Goal: Use online tool/utility: Utilize a website feature to perform a specific function

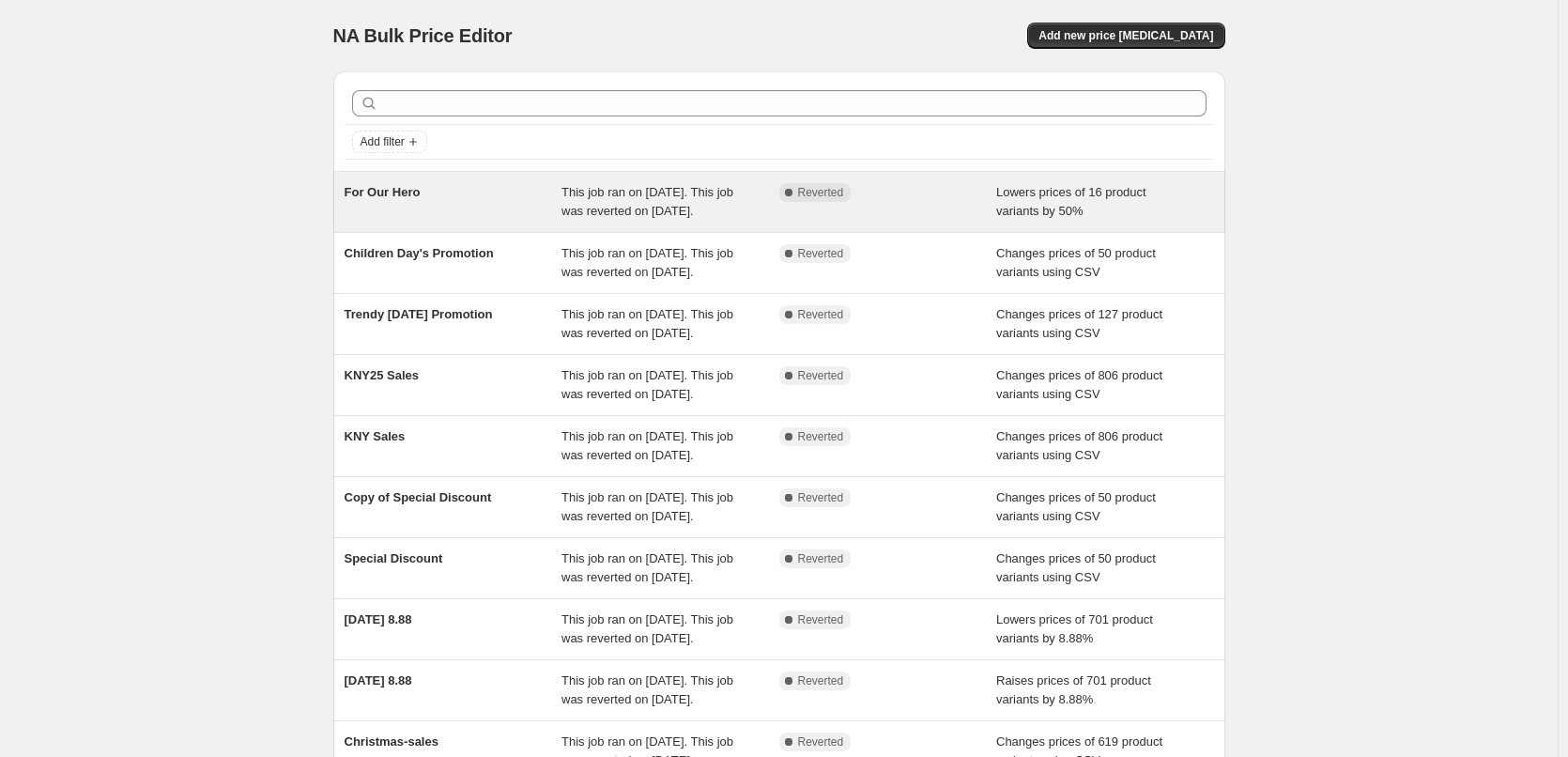
click at [400, 193] on span "For Our Hero" at bounding box center [382, 192] width 76 height 14
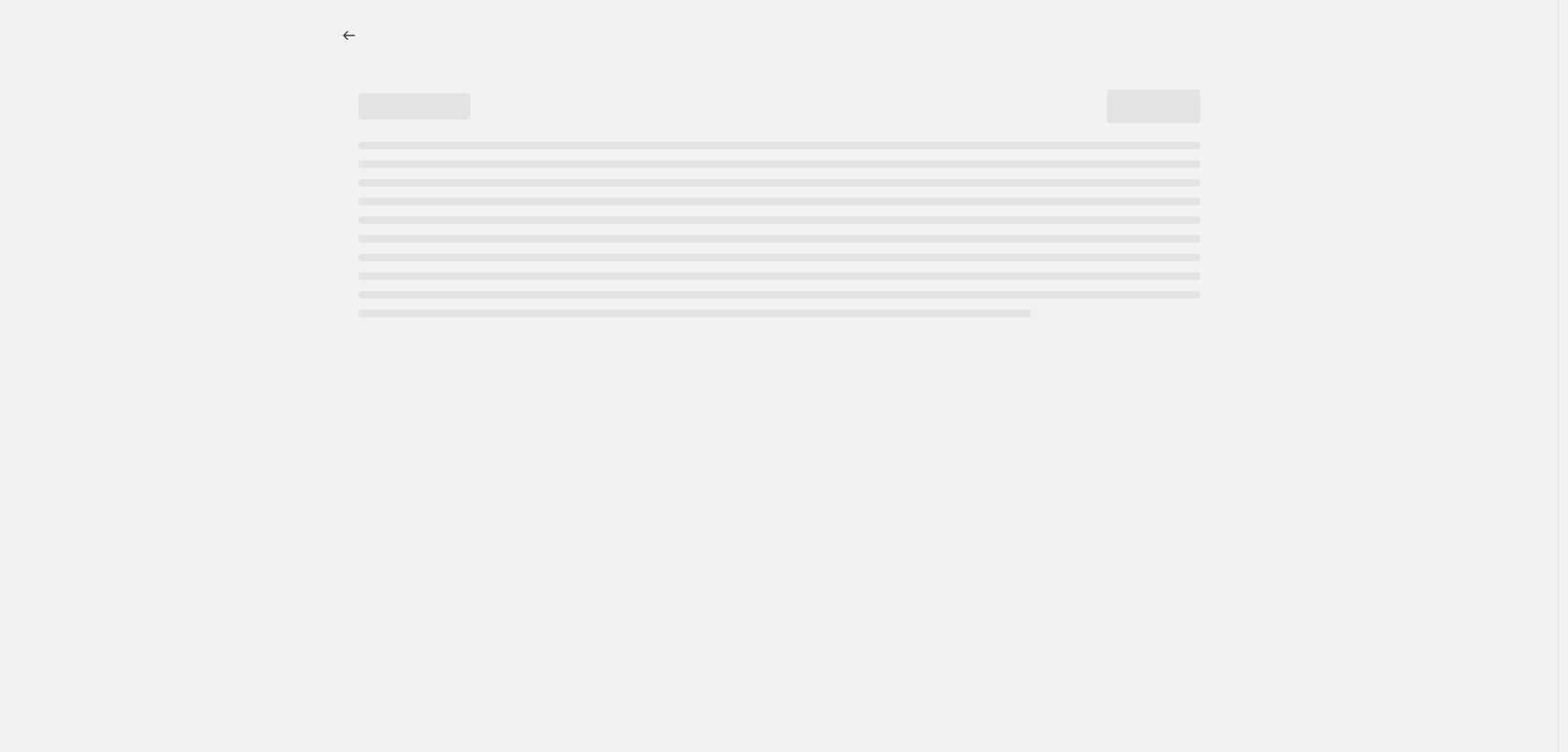
select select "percentage"
select select "tag"
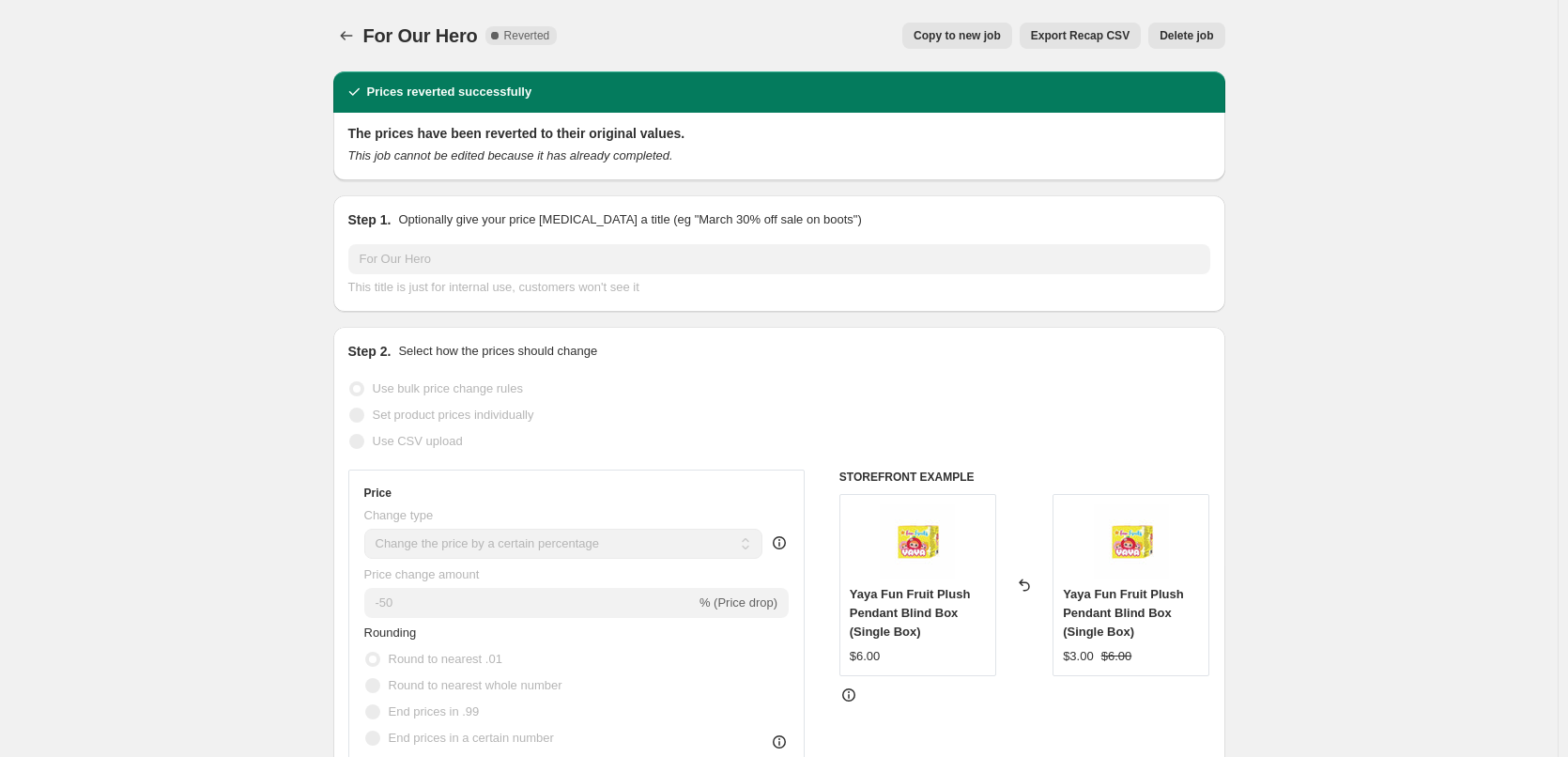
click at [1083, 39] on span "Export Recap CSV" at bounding box center [1080, 36] width 99 height 15
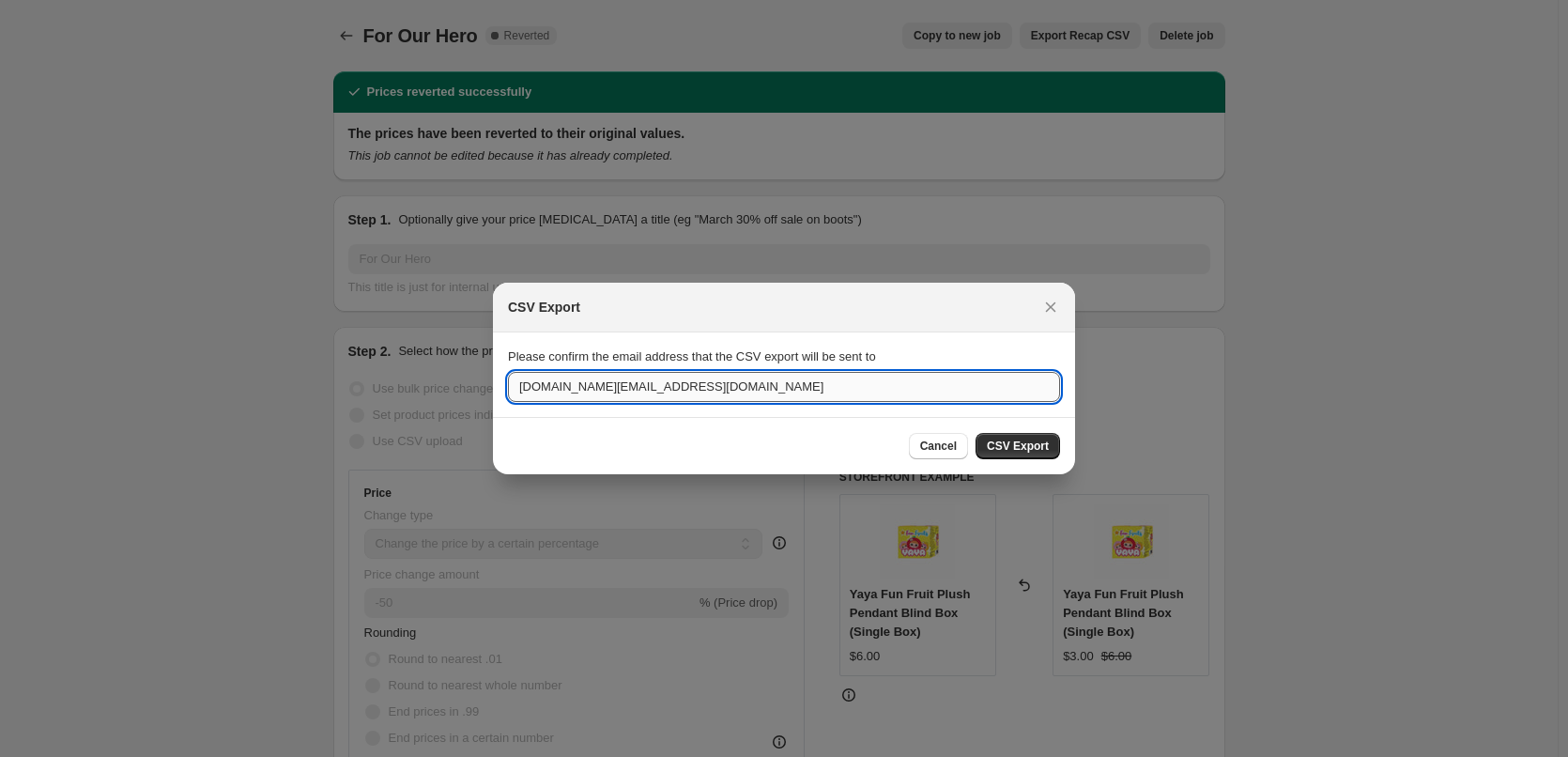
click at [715, 395] on input "[DOMAIN_NAME][EMAIL_ADDRESS][DOMAIN_NAME]" at bounding box center [784, 387] width 552 height 30
type input "[EMAIL_ADDRESS][DOMAIN_NAME]"
click at [1036, 443] on span "CSV Export" at bounding box center [1018, 446] width 62 height 15
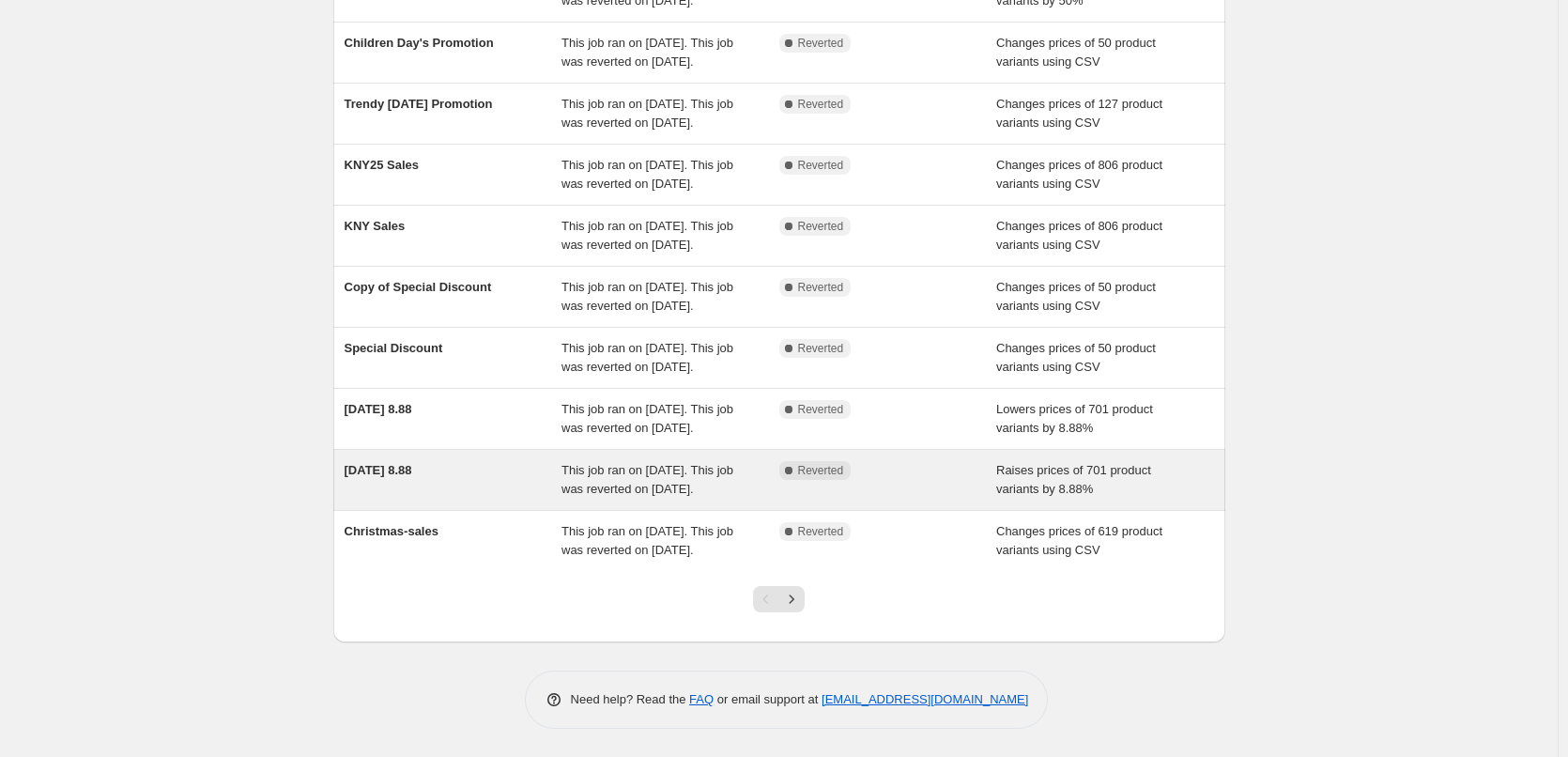
scroll to position [304, 0]
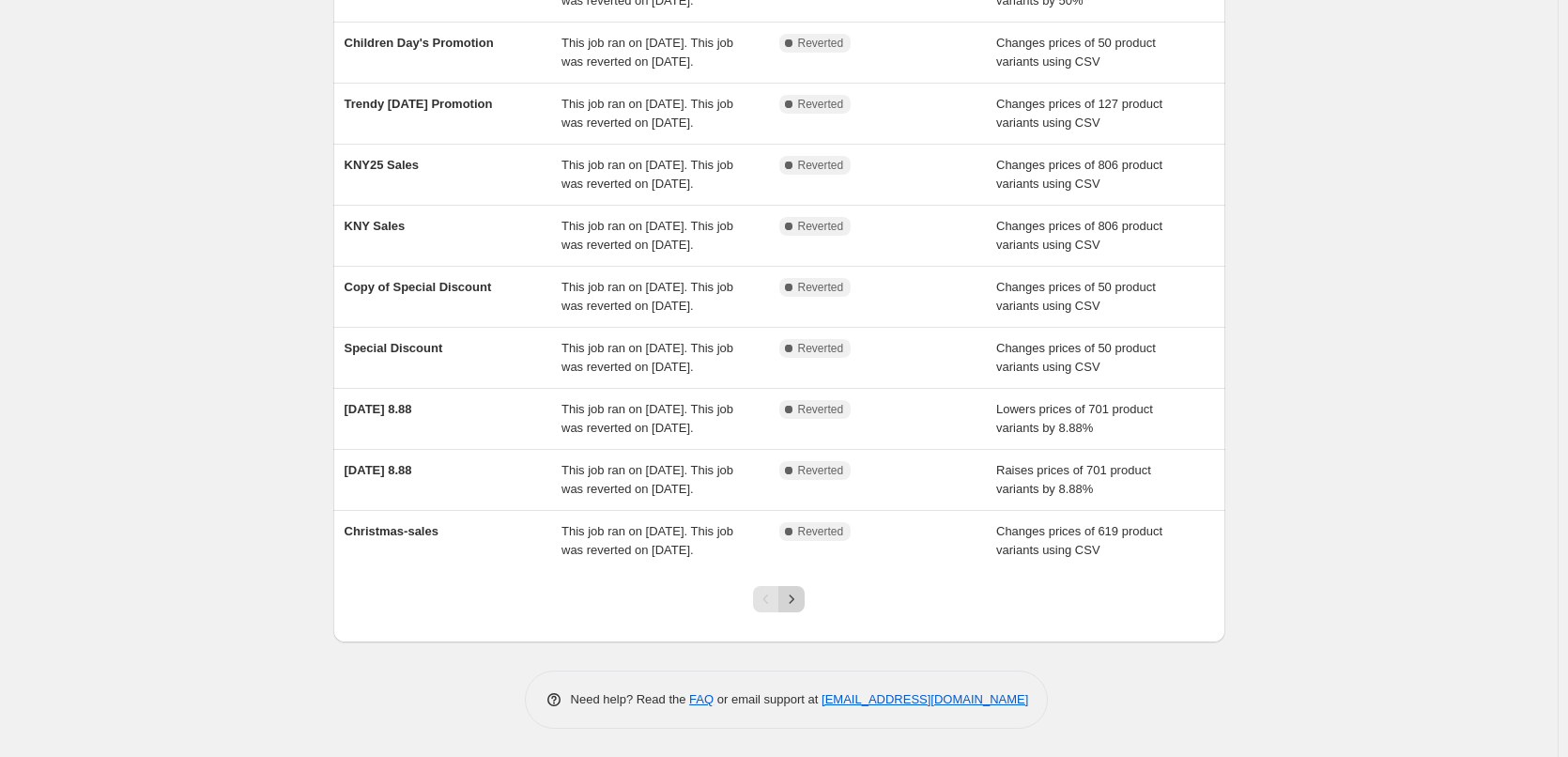
click at [805, 603] on button "Next" at bounding box center [792, 599] width 26 height 26
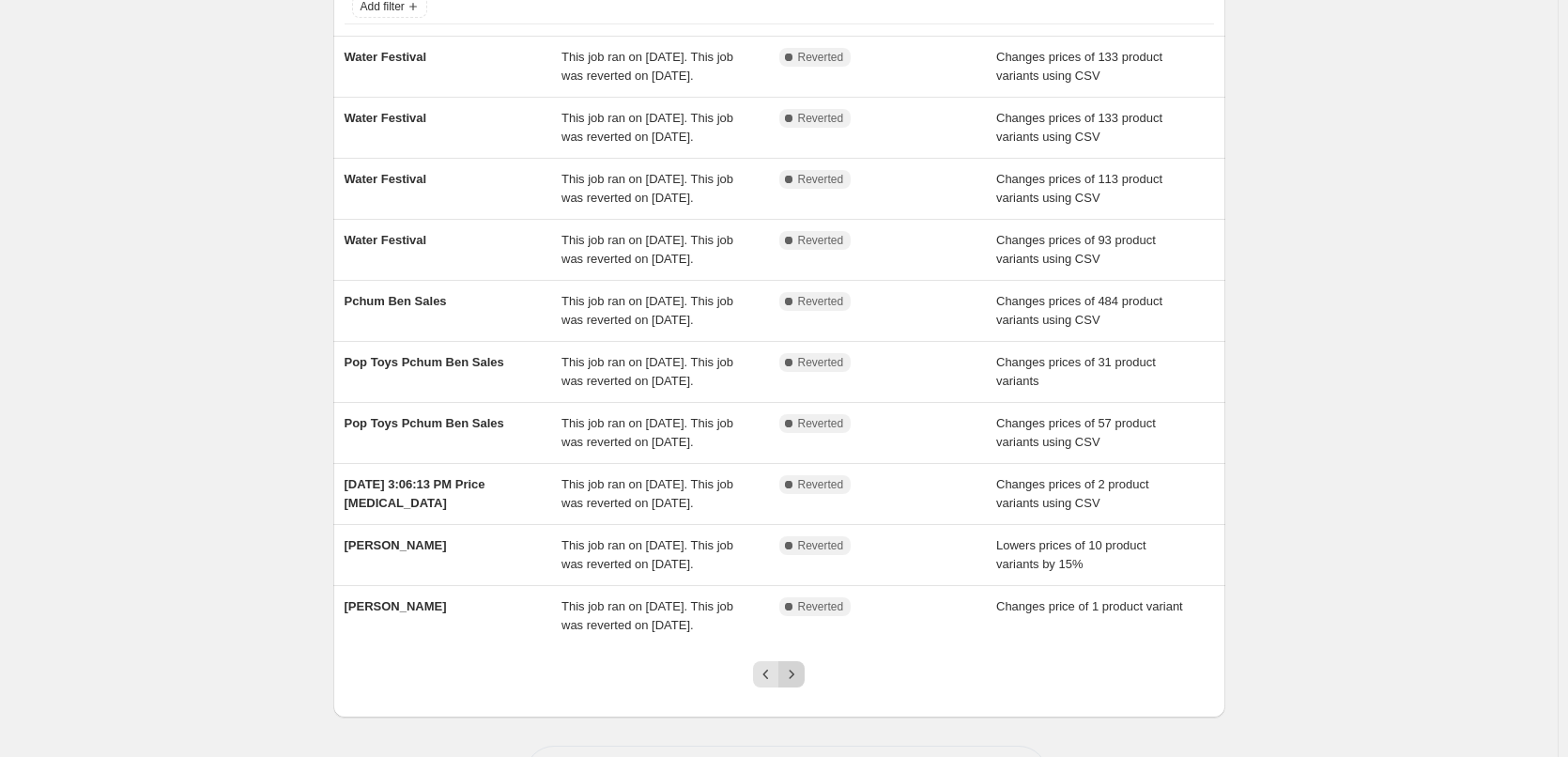
scroll to position [361, 0]
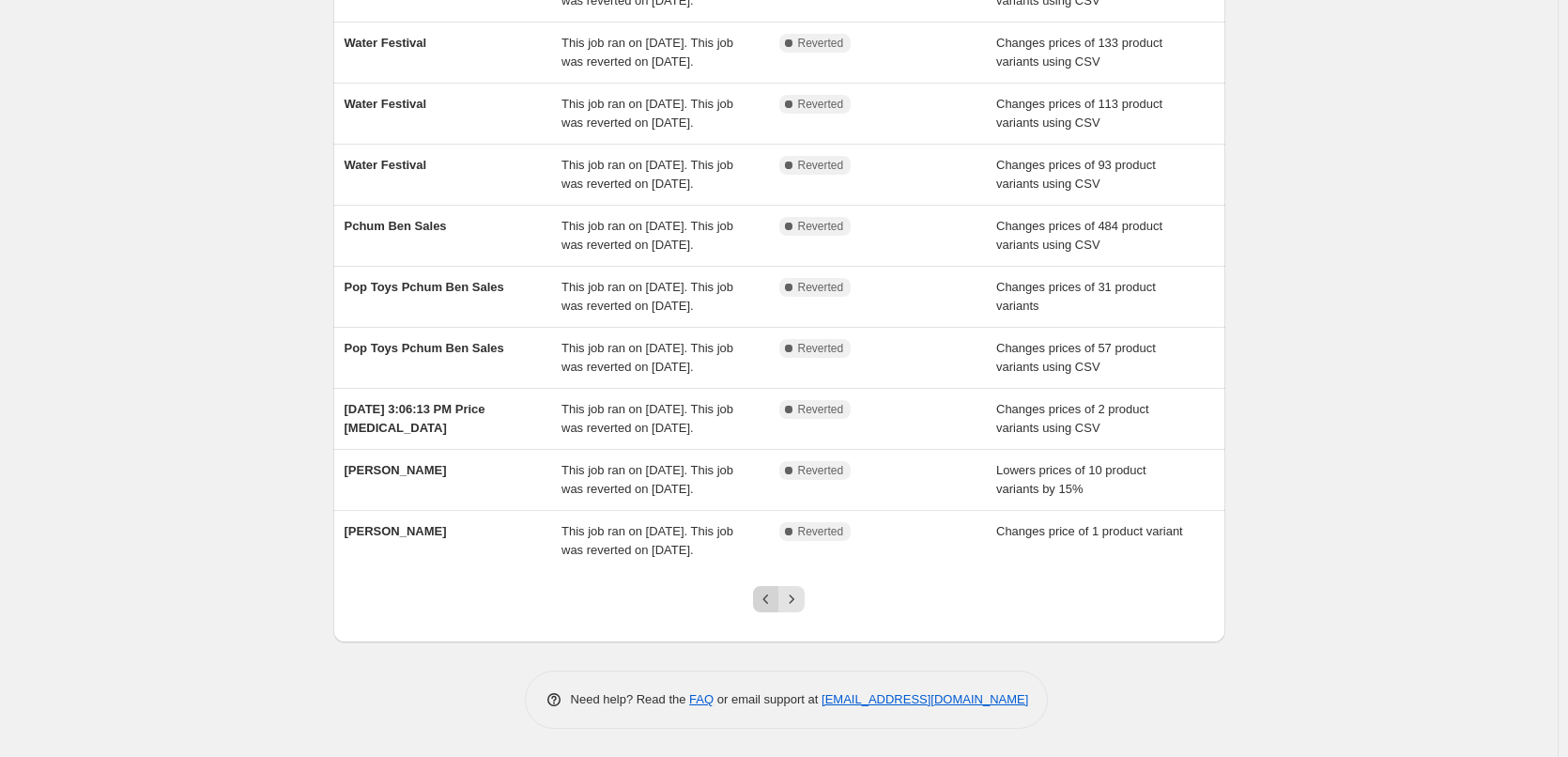
click at [775, 597] on icon "Previous" at bounding box center [766, 599] width 19 height 19
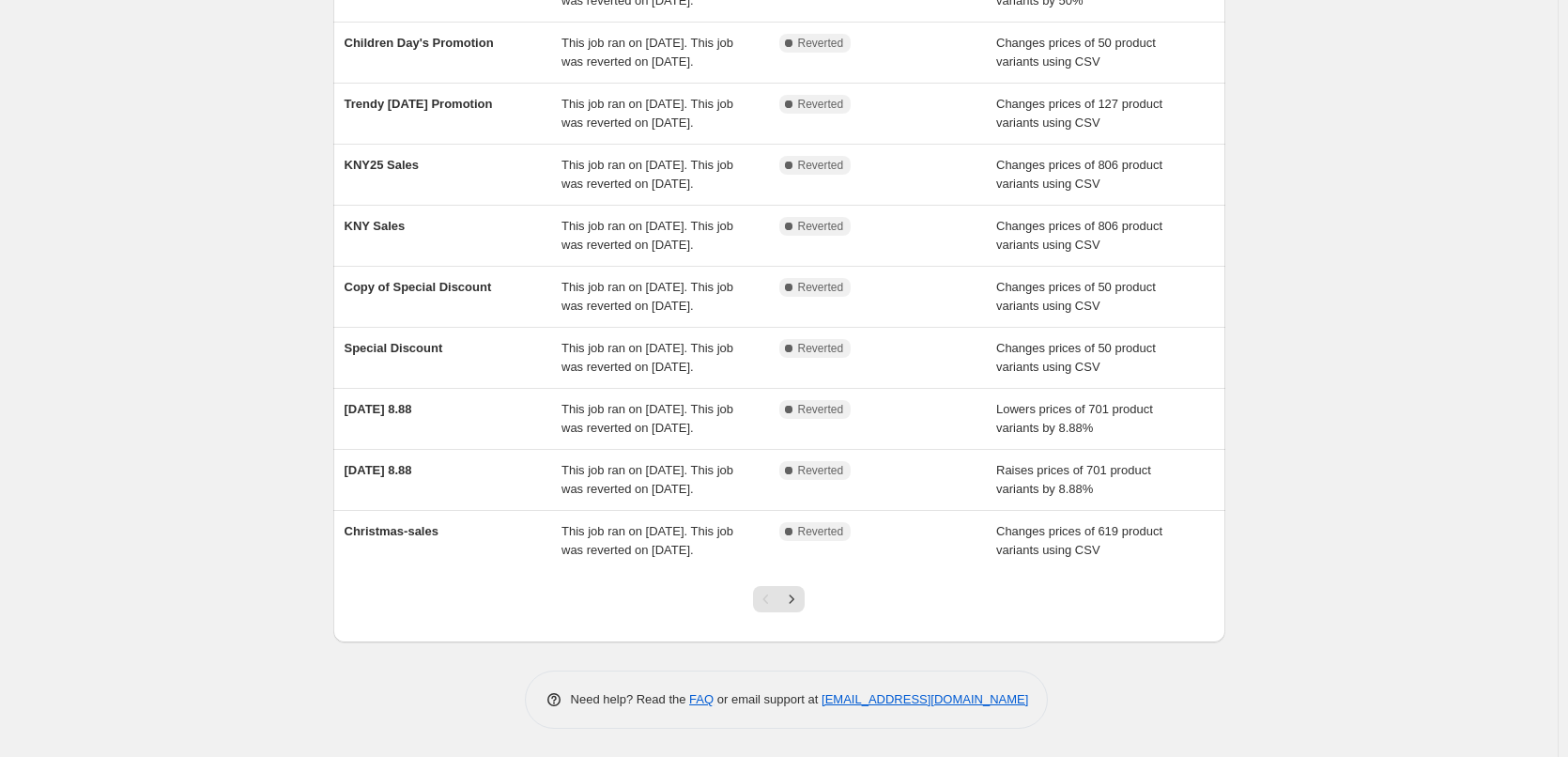
scroll to position [304, 0]
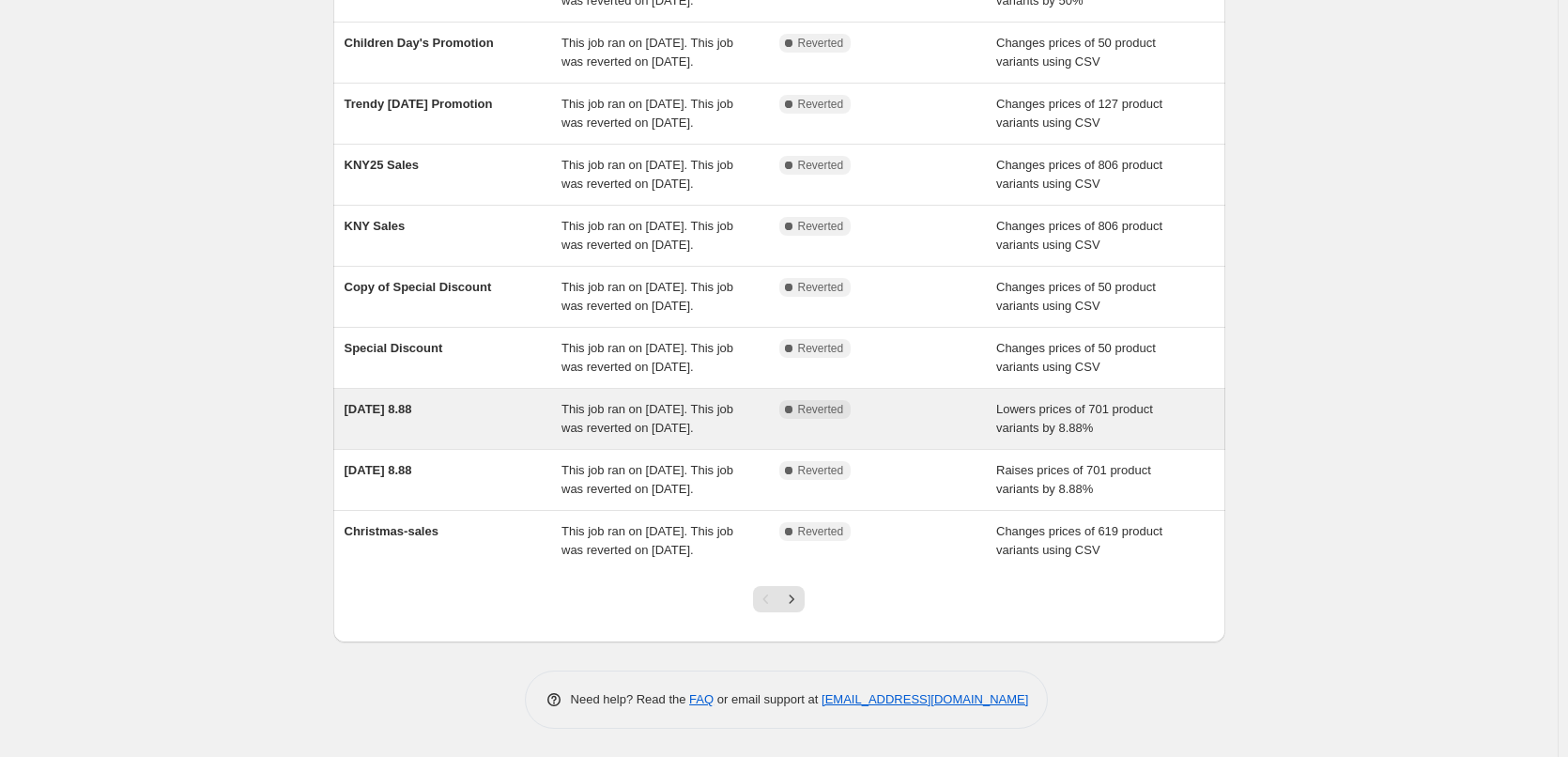
click at [412, 402] on span "[DATE] 8.88" at bounding box center [378, 409] width 68 height 14
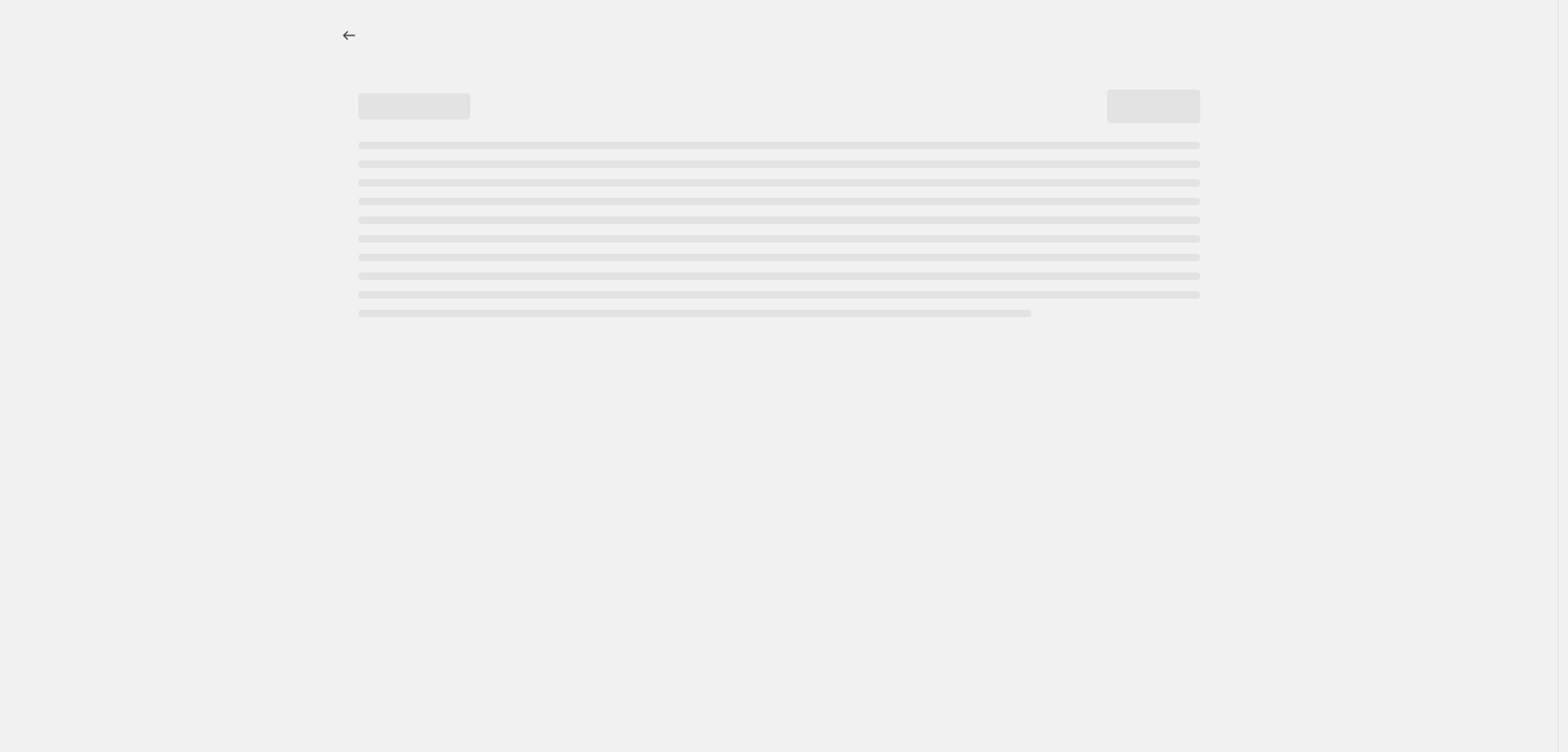
select select "percentage"
select select "tag"
select select "product_status"
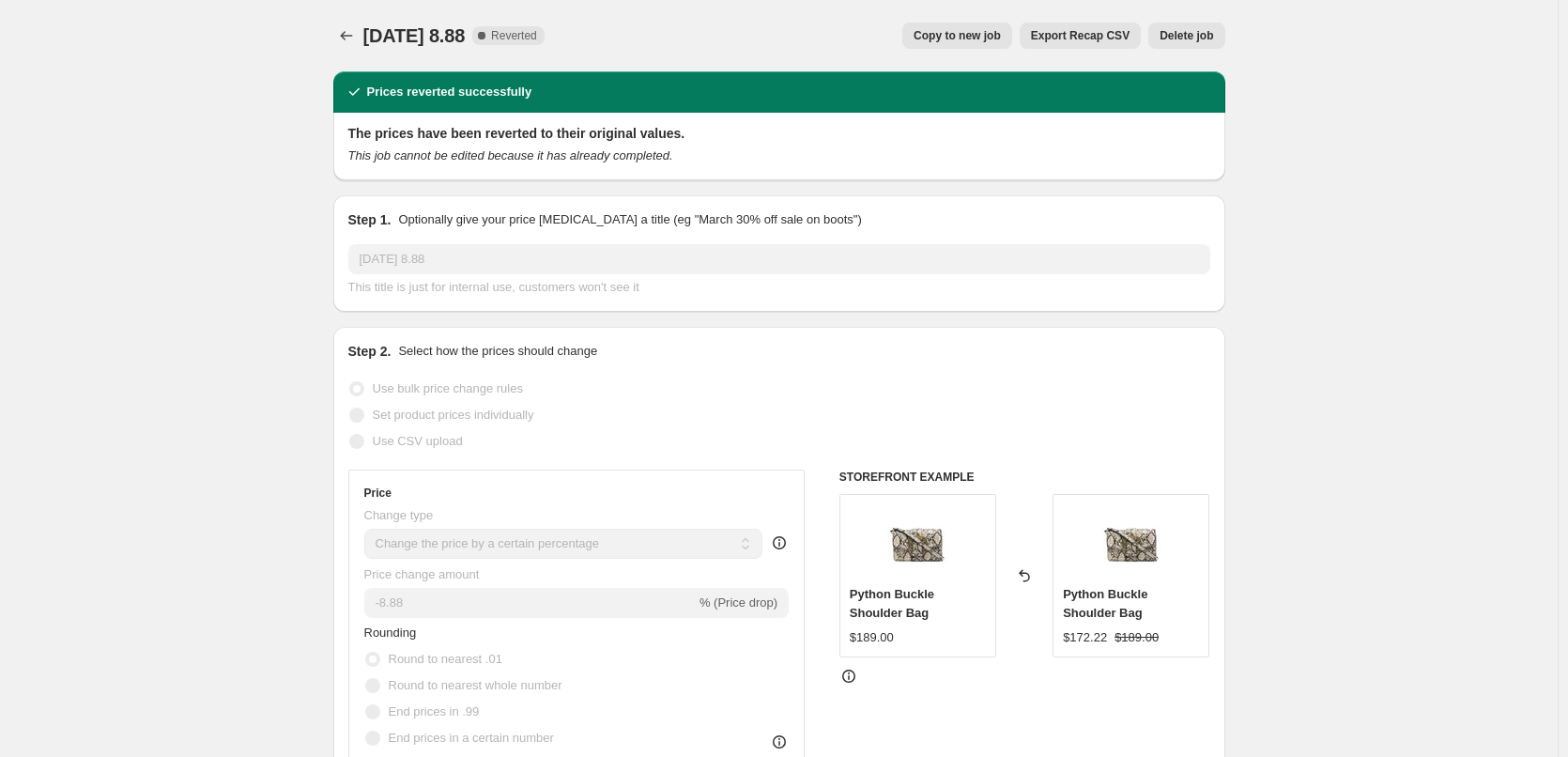
click at [1092, 40] on span "Export Recap CSV" at bounding box center [1080, 36] width 99 height 15
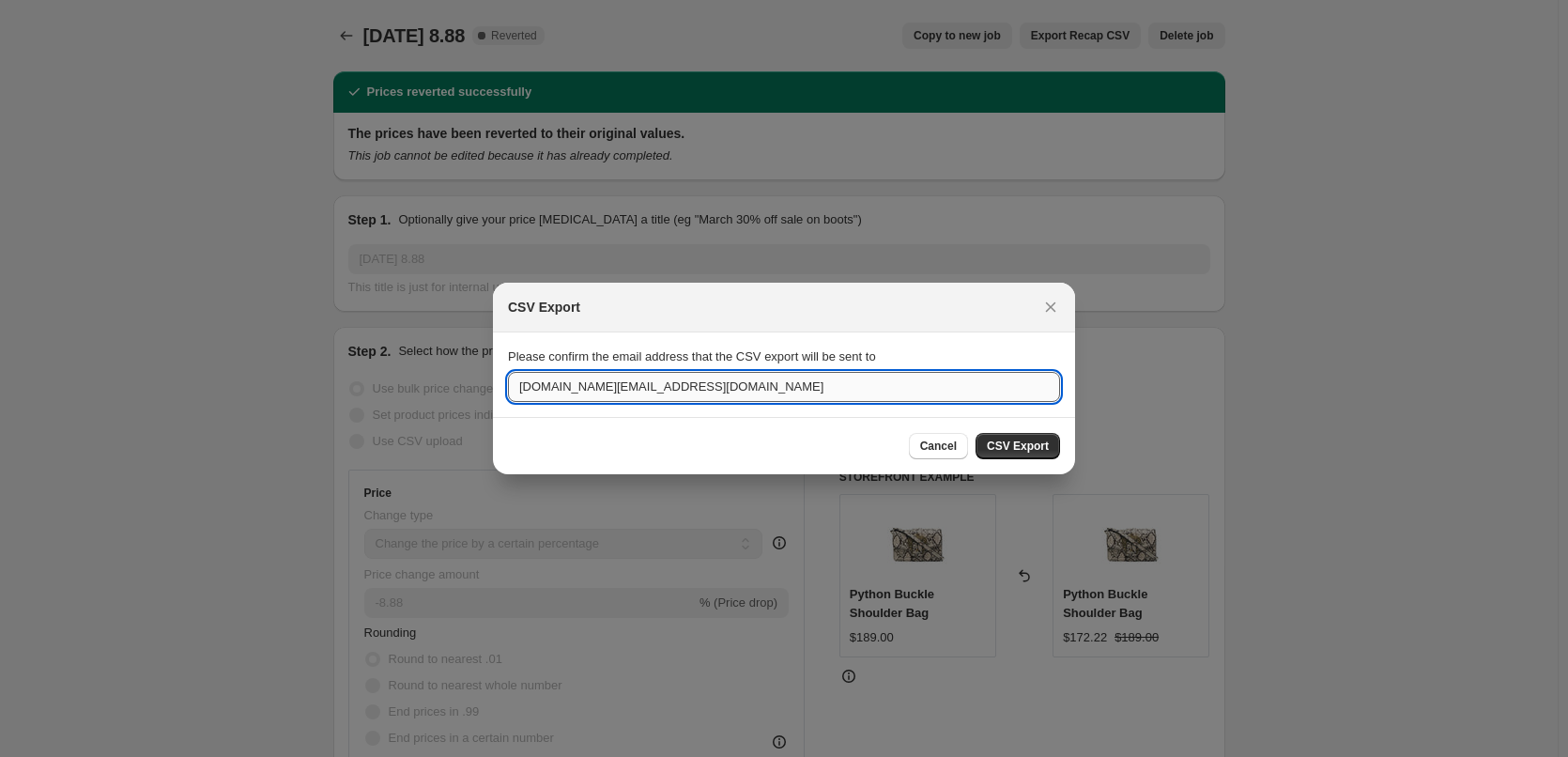
click at [662, 383] on input "[DOMAIN_NAME][EMAIL_ADDRESS][DOMAIN_NAME]" at bounding box center [784, 387] width 552 height 30
type input "[EMAIL_ADDRESS][DOMAIN_NAME]"
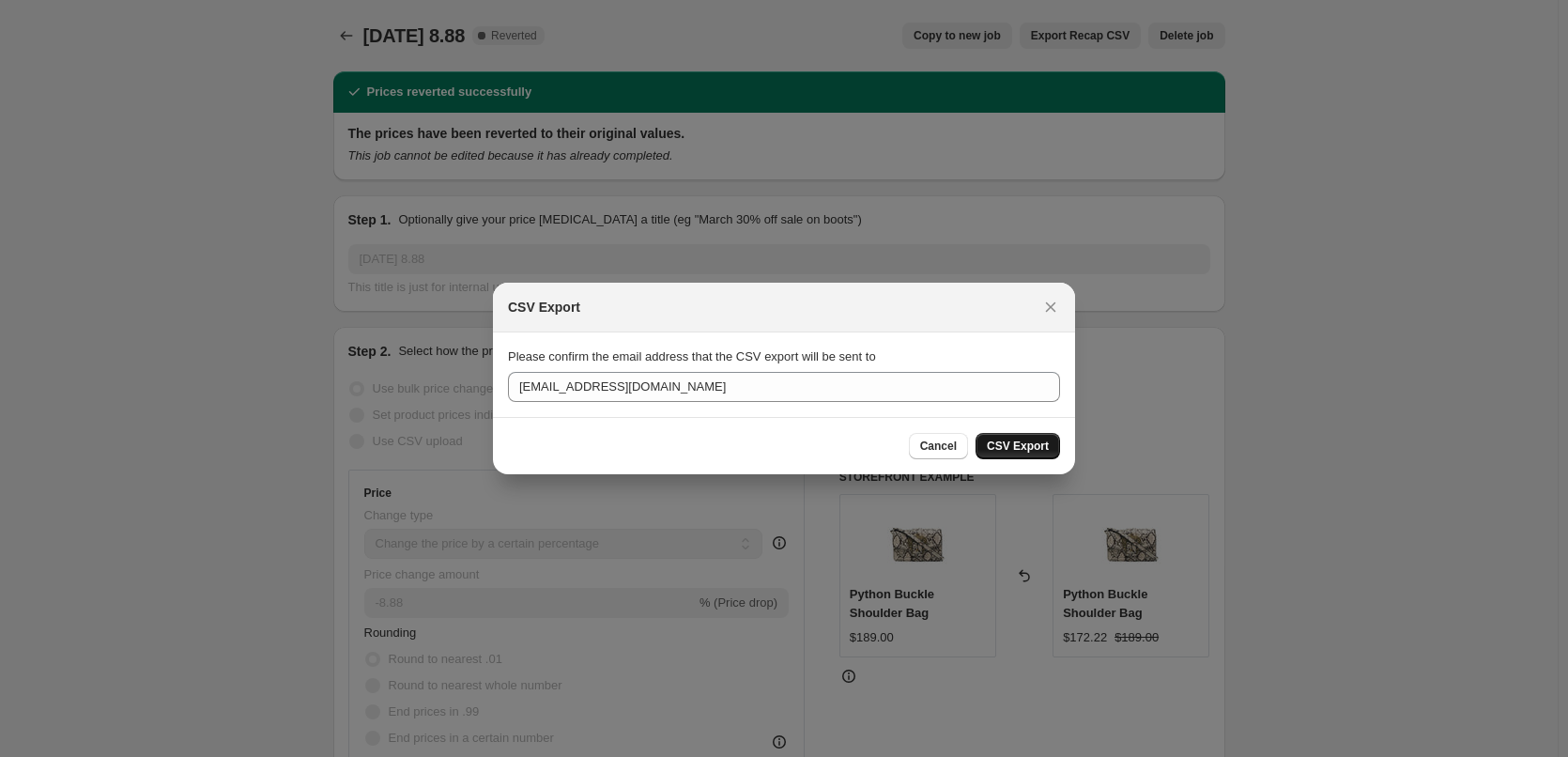
click at [1010, 448] on span "CSV Export" at bounding box center [1018, 446] width 62 height 15
